Goal: Task Accomplishment & Management: Manage account settings

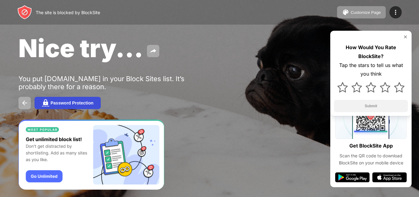
click at [85, 101] on div "Password Protection" at bounding box center [72, 103] width 43 height 5
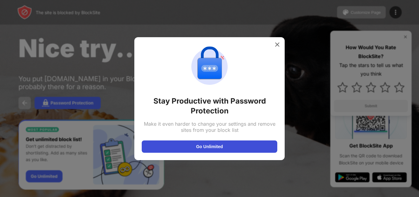
click at [167, 145] on button "Go Unlimited" at bounding box center [210, 147] width 136 height 12
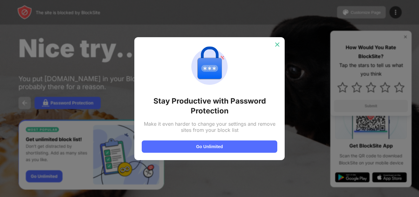
click at [273, 44] on div at bounding box center [277, 45] width 10 height 10
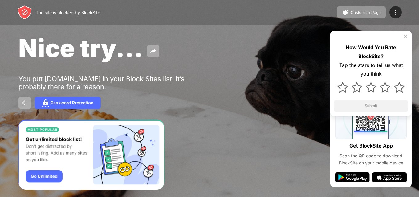
click at [32, 10] on img at bounding box center [24, 12] width 15 height 15
click at [24, 10] on img at bounding box center [24, 12] width 15 height 15
click at [405, 37] on img at bounding box center [405, 37] width 5 height 5
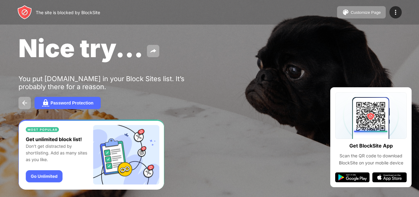
click at [24, 12] on img at bounding box center [24, 12] width 15 height 15
click at [47, 9] on div "The site is blocked by BlockSite" at bounding box center [58, 12] width 83 height 15
click at [150, 48] on img at bounding box center [152, 50] width 7 height 7
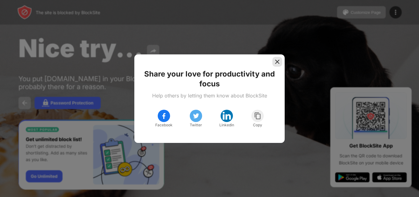
click at [275, 63] on img at bounding box center [277, 62] width 6 height 6
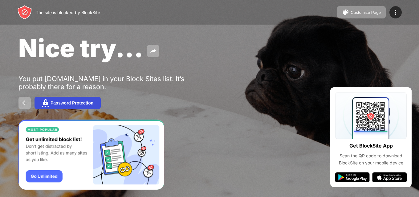
click at [43, 101] on img at bounding box center [45, 103] width 7 height 7
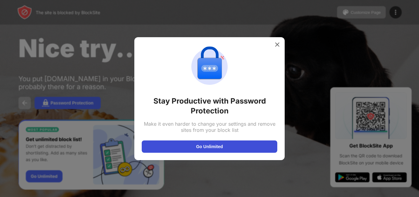
click at [183, 146] on button "Go Unlimited" at bounding box center [210, 147] width 136 height 12
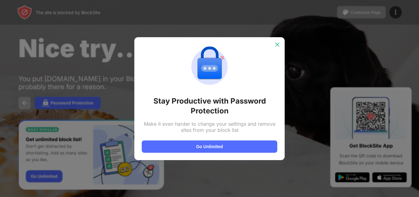
click at [279, 45] on img at bounding box center [277, 45] width 6 height 6
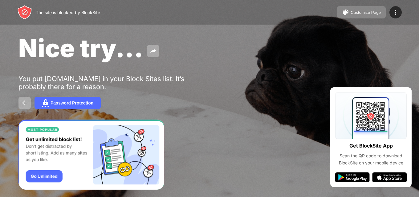
click at [346, 16] on img at bounding box center [345, 12] width 7 height 7
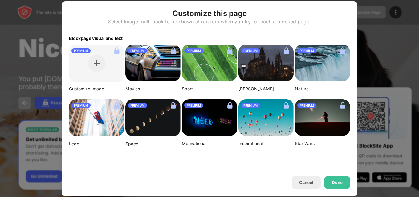
click at [323, 27] on div "Customize this page Select Image multi pack to be shown at random when you try …" at bounding box center [210, 16] width 296 height 31
click at [352, 9] on div "Customize this page Select Image multi pack to be shown at random when you try …" at bounding box center [210, 16] width 296 height 31
drag, startPoint x: 402, startPoint y: 79, endPoint x: 365, endPoint y: 81, distance: 36.7
click at [402, 79] on div at bounding box center [209, 98] width 419 height 197
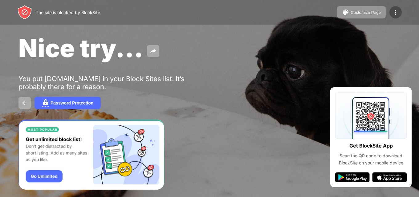
click at [394, 8] on div at bounding box center [395, 12] width 12 height 12
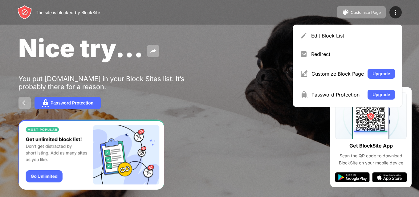
click at [326, 42] on div "Edit Block List" at bounding box center [347, 35] width 102 height 15
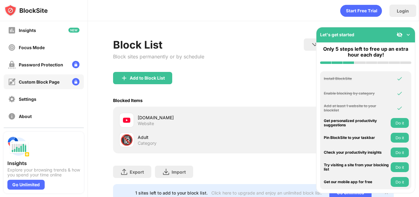
scroll to position [51, 0]
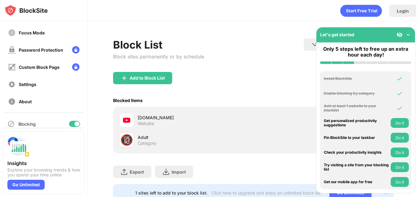
click at [156, 117] on div "[DOMAIN_NAME]" at bounding box center [196, 118] width 116 height 6
click at [149, 120] on div "[DOMAIN_NAME]" at bounding box center [196, 118] width 116 height 6
click at [124, 117] on img at bounding box center [126, 120] width 7 height 7
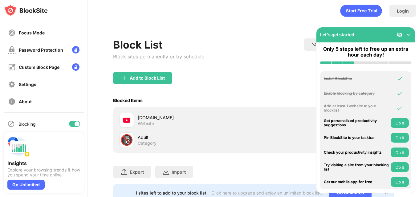
click at [124, 117] on img at bounding box center [126, 120] width 7 height 7
click at [395, 124] on button "Do it" at bounding box center [400, 123] width 18 height 10
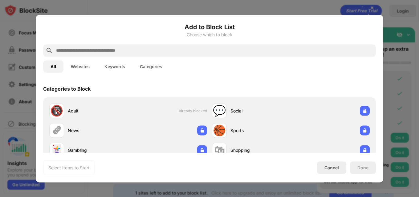
click at [296, 13] on div at bounding box center [209, 98] width 419 height 197
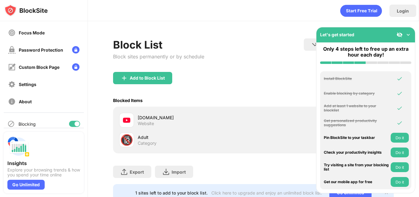
click at [134, 116] on div "[DOMAIN_NAME] Website" at bounding box center [186, 120] width 134 height 15
click at [133, 116] on div at bounding box center [126, 120] width 15 height 15
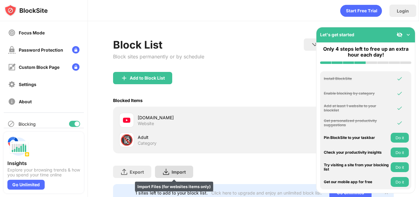
click at [162, 169] on img at bounding box center [165, 172] width 7 height 7
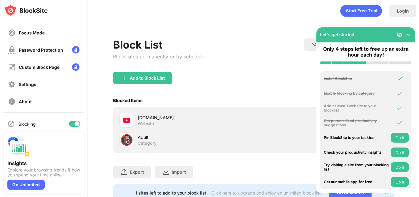
click at [126, 119] on img at bounding box center [126, 120] width 7 height 7
click at [33, 51] on div "Password Protection" at bounding box center [41, 49] width 44 height 5
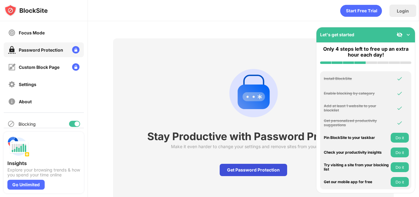
click at [238, 169] on div "Get Password Protection" at bounding box center [253, 170] width 67 height 12
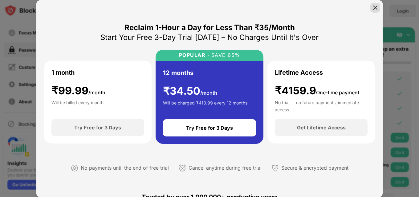
click at [372, 6] on div at bounding box center [375, 8] width 10 height 10
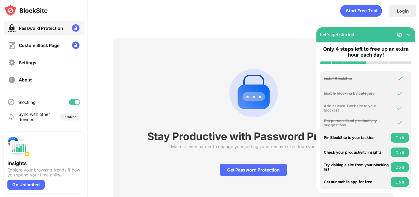
click at [56, 25] on div "Password Protection" at bounding box center [35, 28] width 55 height 8
click at [72, 29] on img at bounding box center [75, 27] width 7 height 7
